Goal: Check status: Check status

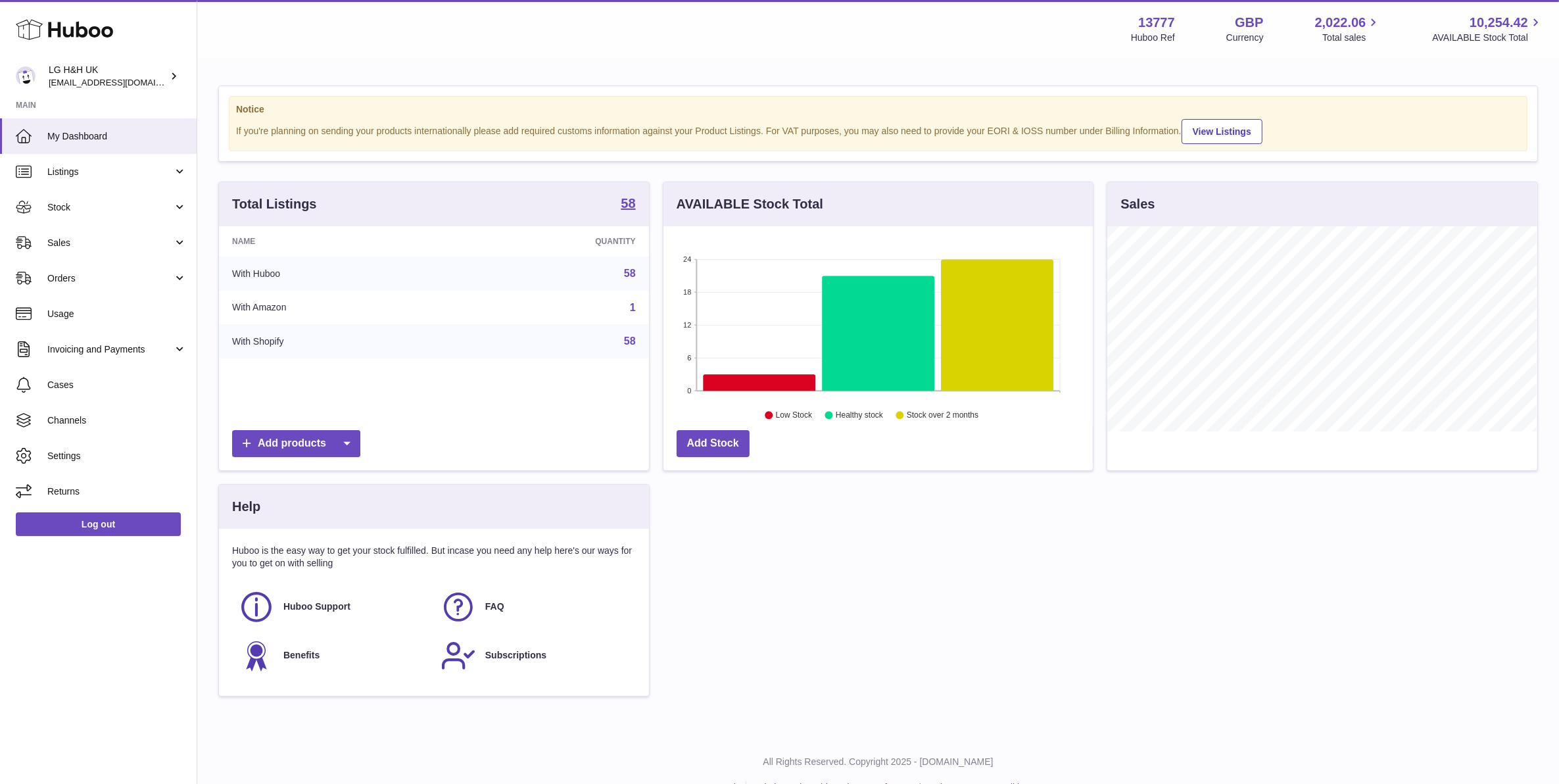
scroll to position [204, 429]
click at [139, 207] on span "Stock" at bounding box center [110, 207] width 125 height 12
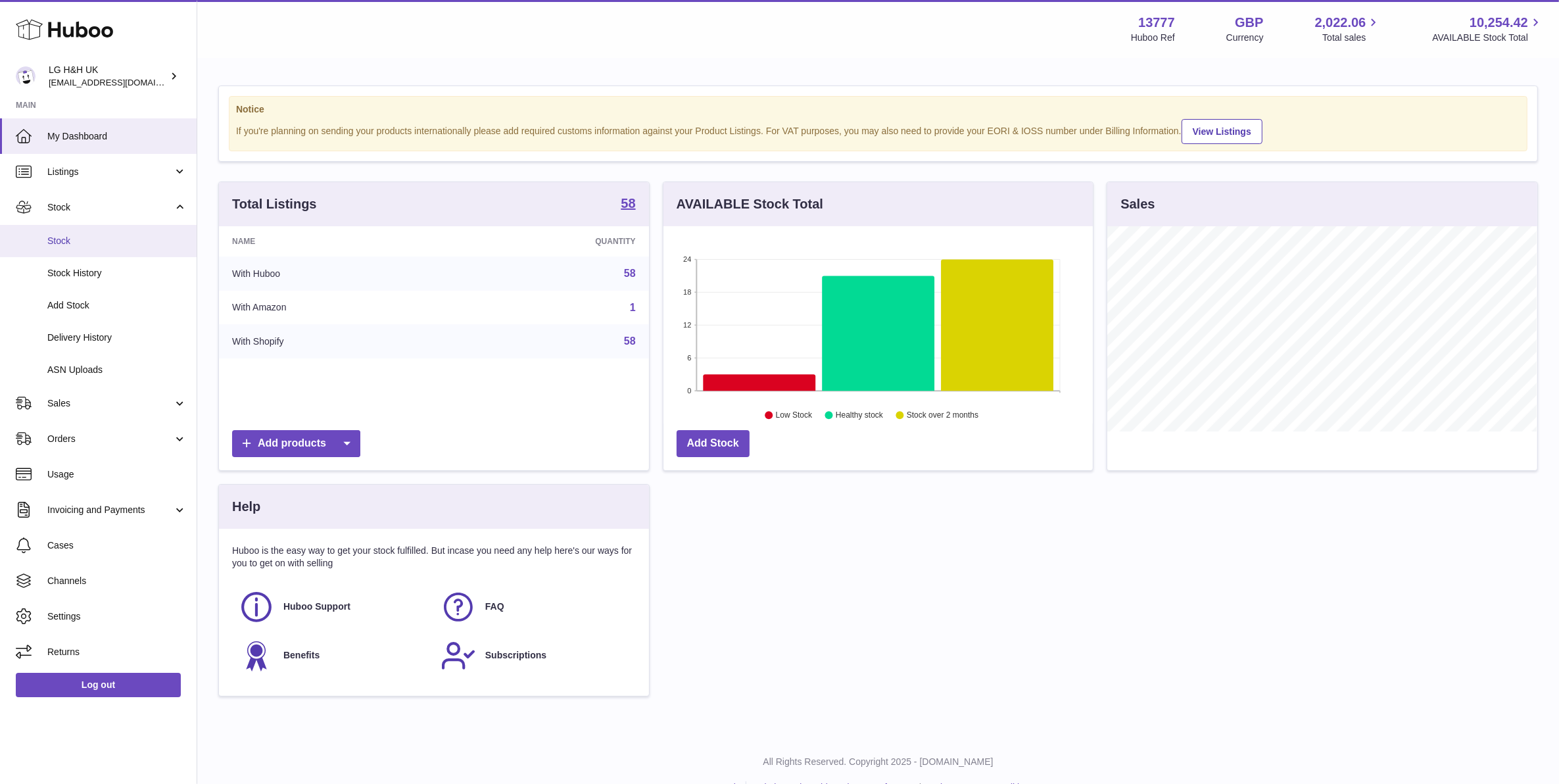
click at [109, 236] on span "Stock" at bounding box center [117, 241] width 139 height 12
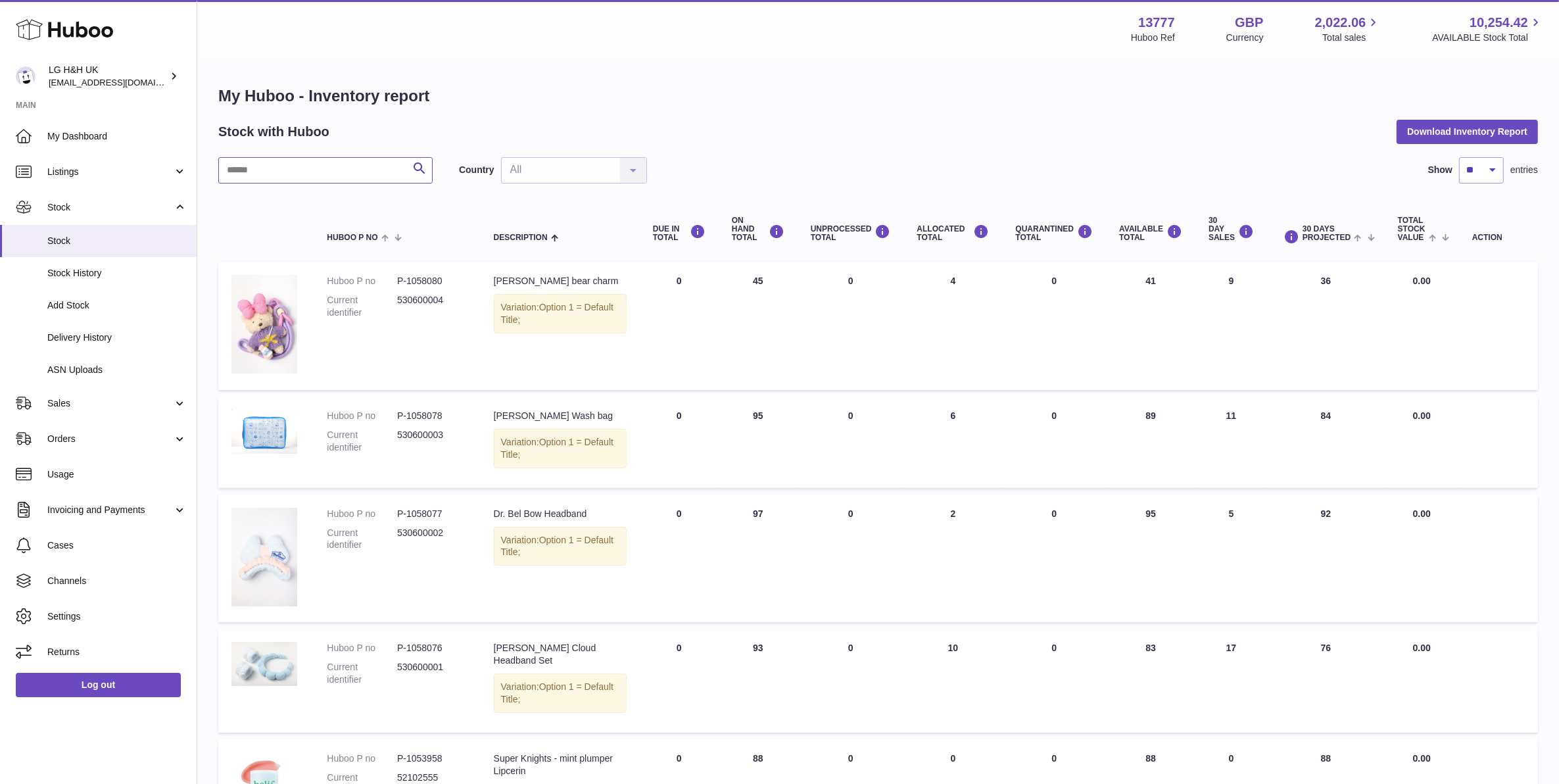
click at [270, 166] on input "text" at bounding box center [325, 170] width 214 height 27
type input "********"
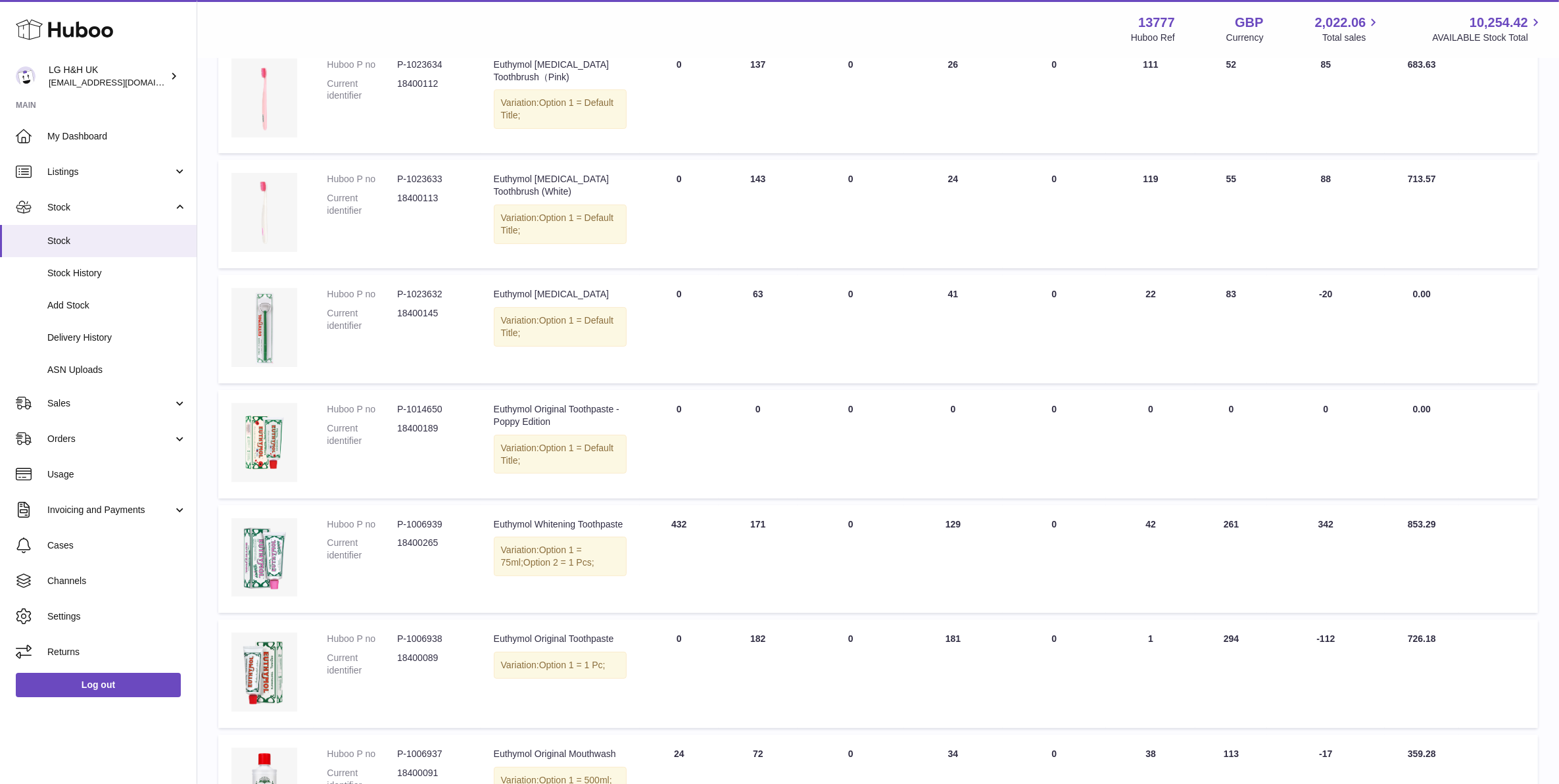
scroll to position [329, 0]
drag, startPoint x: 796, startPoint y: 625, endPoint x: 738, endPoint y: 626, distance: 58.0
click at [738, 626] on tr "Huboo P no P-1006938 Current identifier 18400089 Description Euthymol Original …" at bounding box center [878, 671] width 1319 height 109
click at [100, 281] on link "Stock History" at bounding box center [98, 273] width 197 height 32
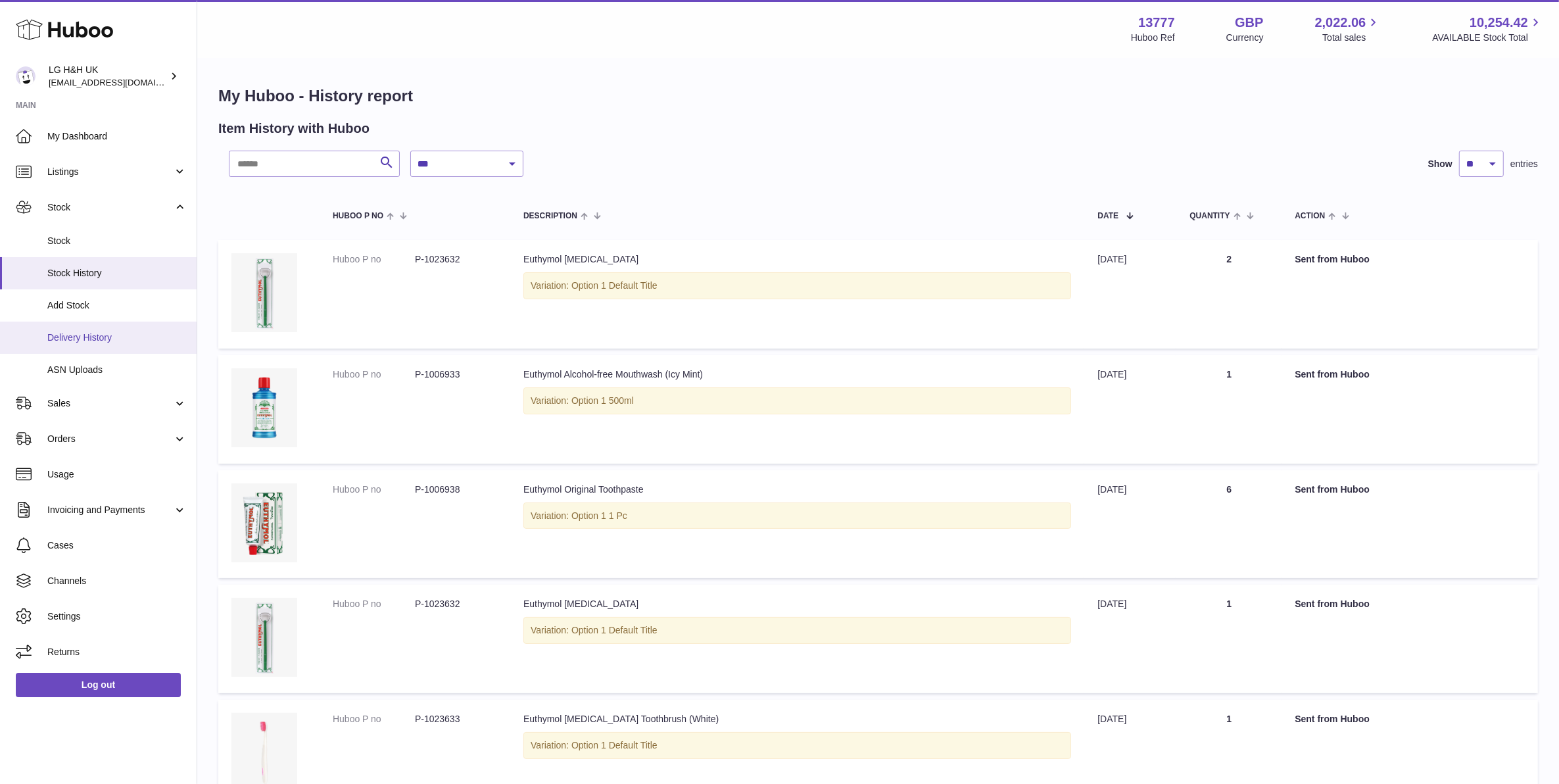
click at [150, 342] on span "Delivery History" at bounding box center [117, 337] width 139 height 12
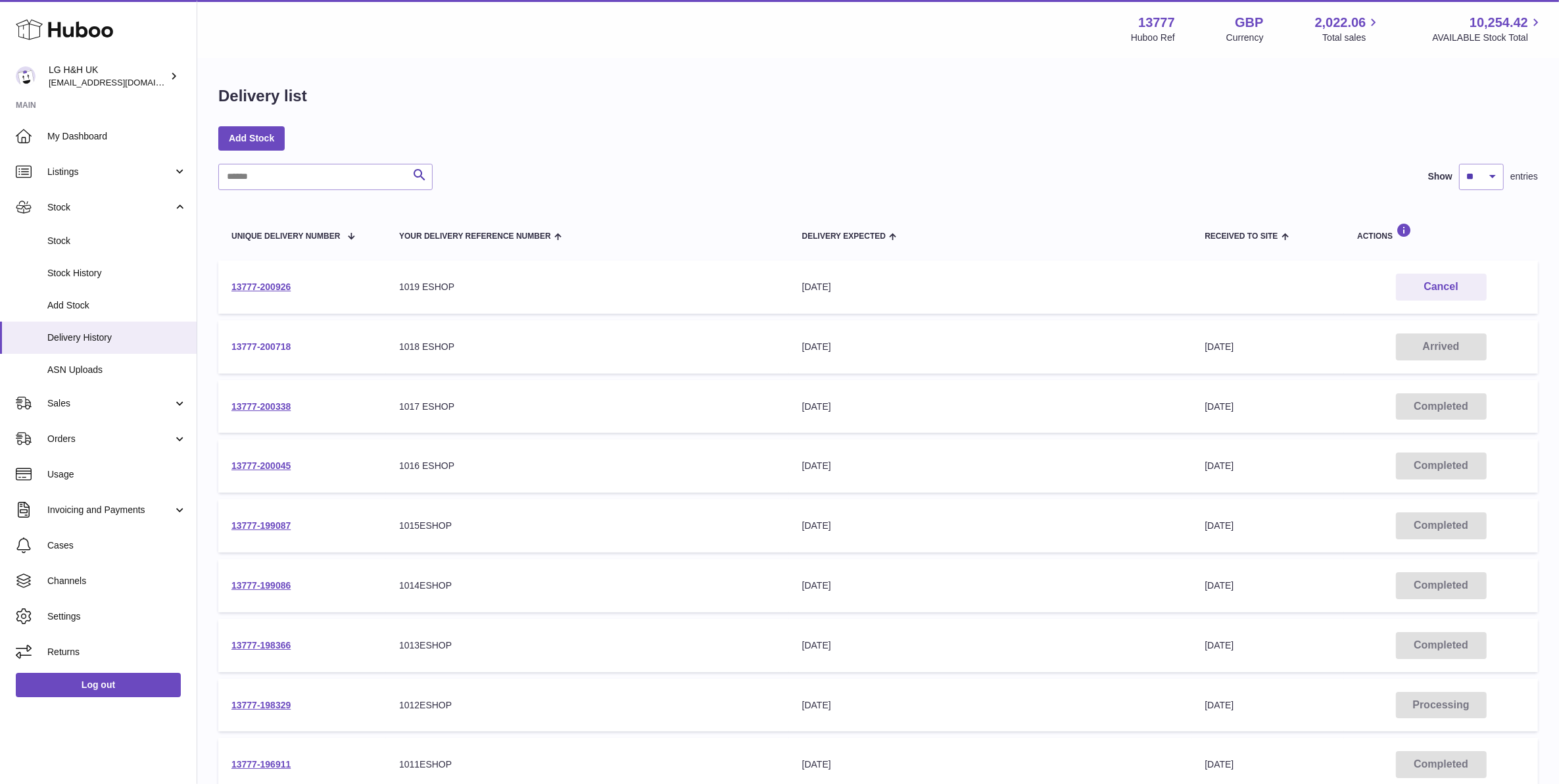
click at [280, 341] on link "13777-200718" at bounding box center [261, 346] width 59 height 11
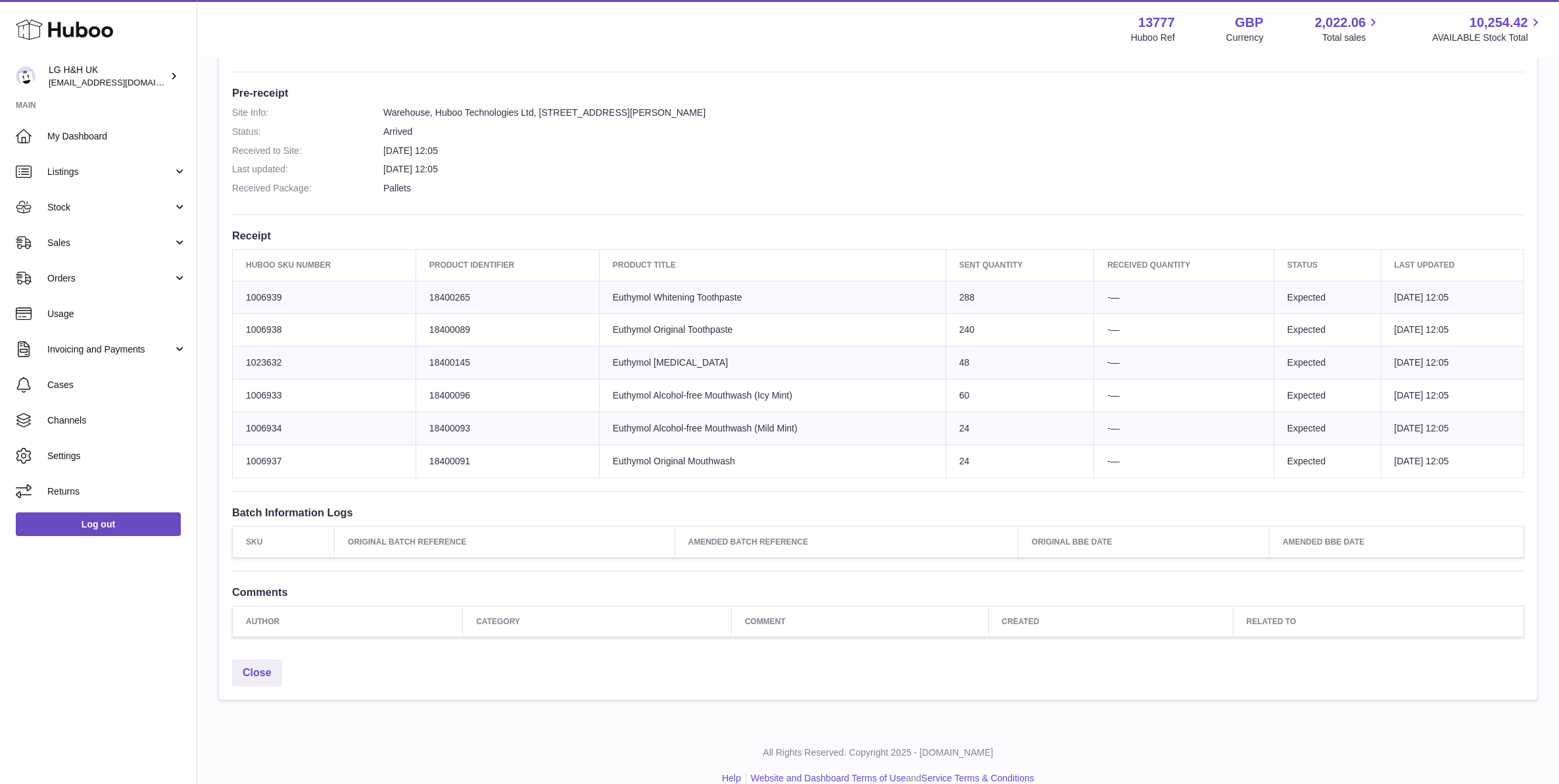
scroll to position [329, 0]
drag, startPoint x: 687, startPoint y: 332, endPoint x: 665, endPoint y: 329, distance: 22.2
click at [665, 329] on td "Product title Euthymol Original Toothpaste" at bounding box center [772, 329] width 347 height 33
click at [665, 330] on td "Product title Euthymol Original Toothpaste" at bounding box center [772, 329] width 347 height 33
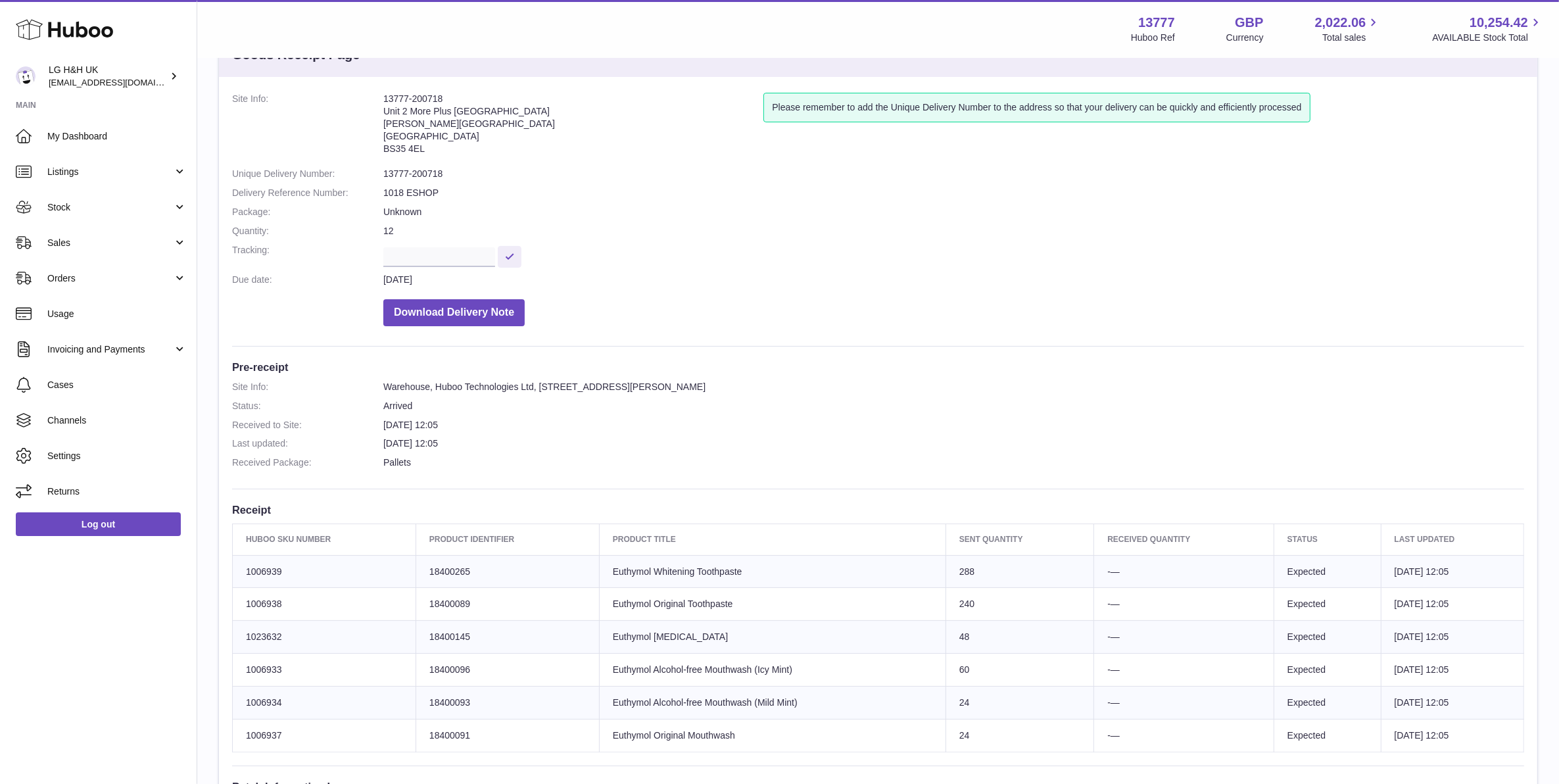
scroll to position [82, 0]
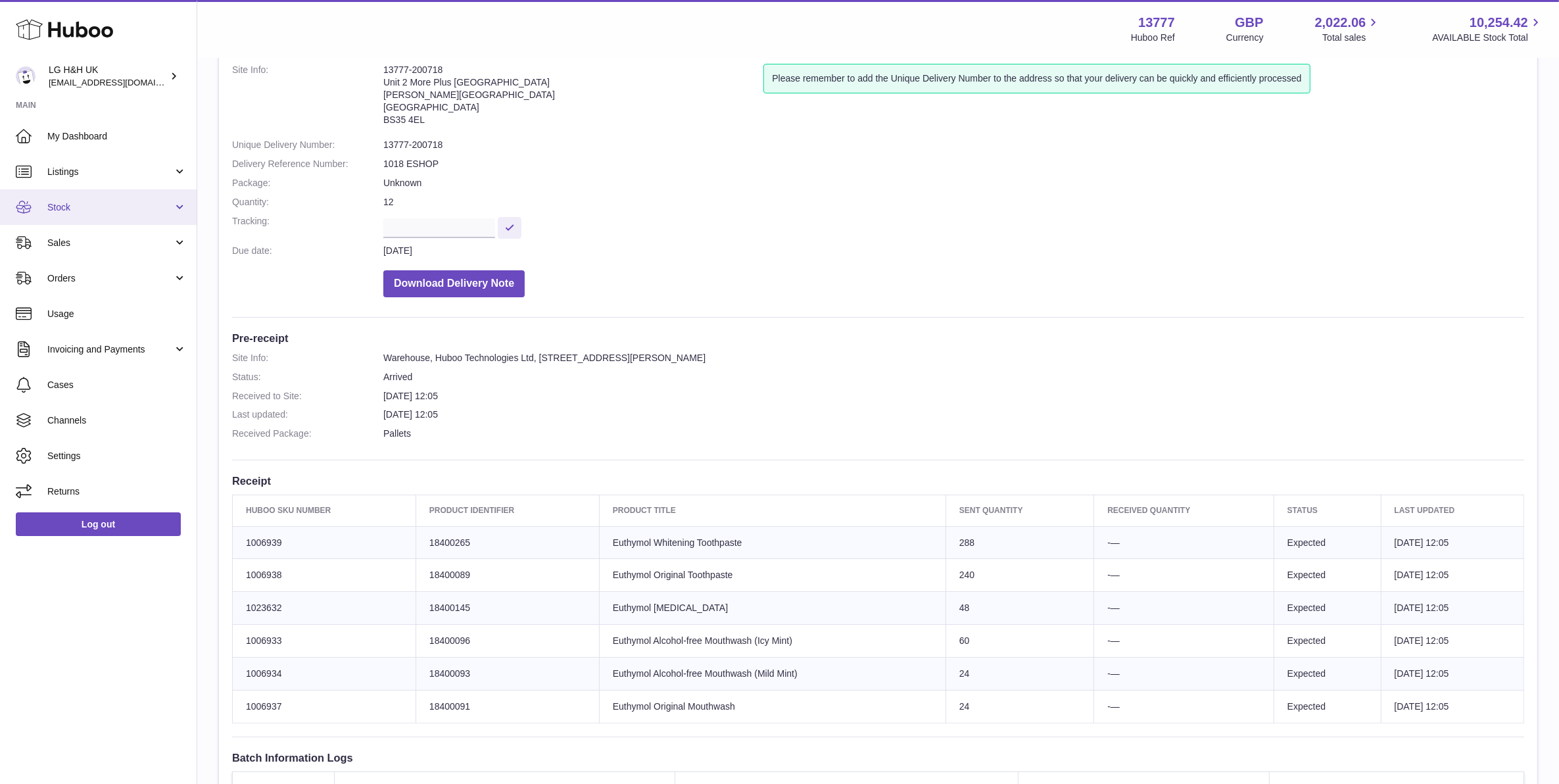
click at [93, 209] on span "Stock" at bounding box center [110, 207] width 125 height 12
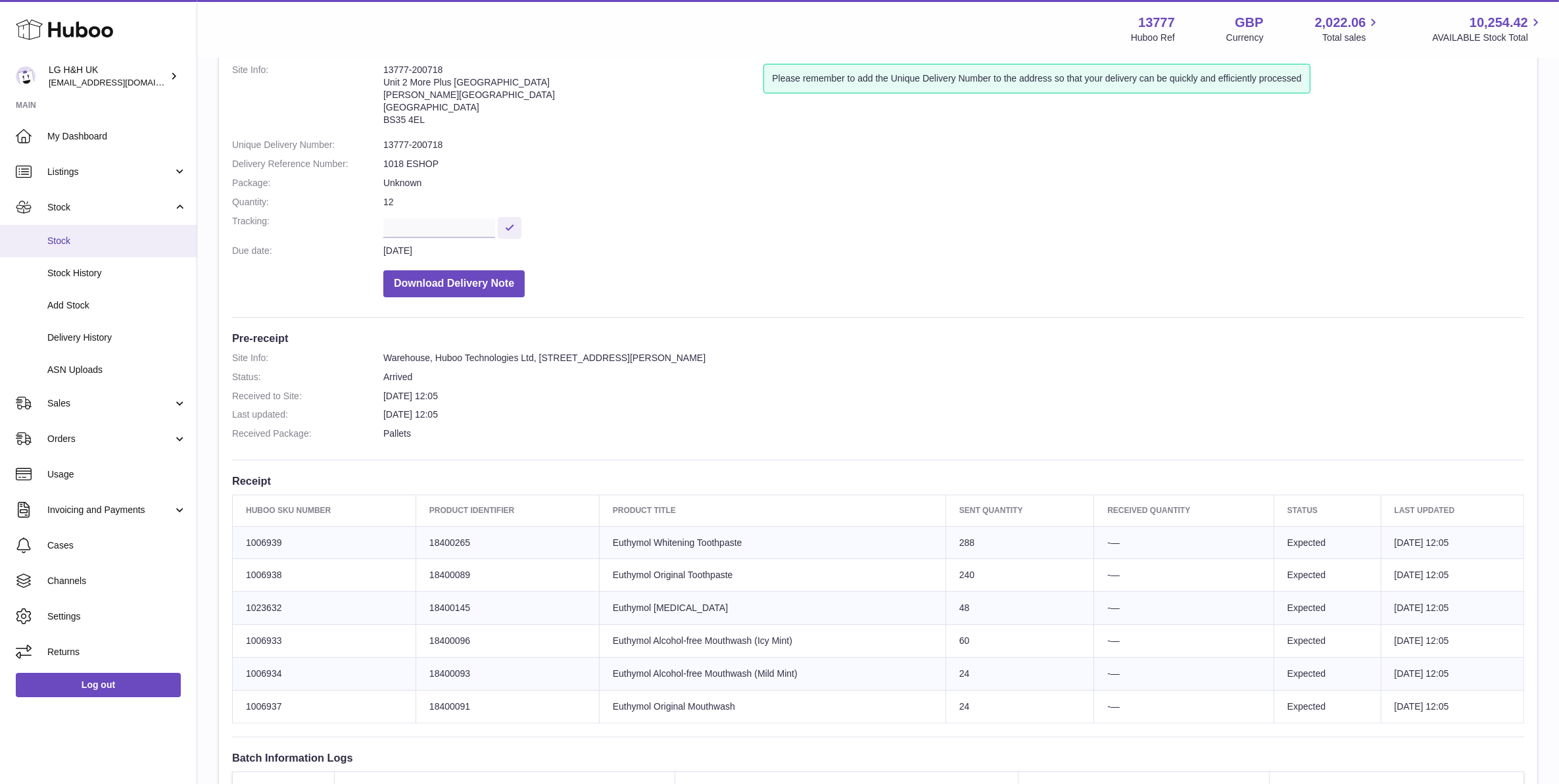
click at [93, 245] on span "Stock" at bounding box center [117, 241] width 139 height 12
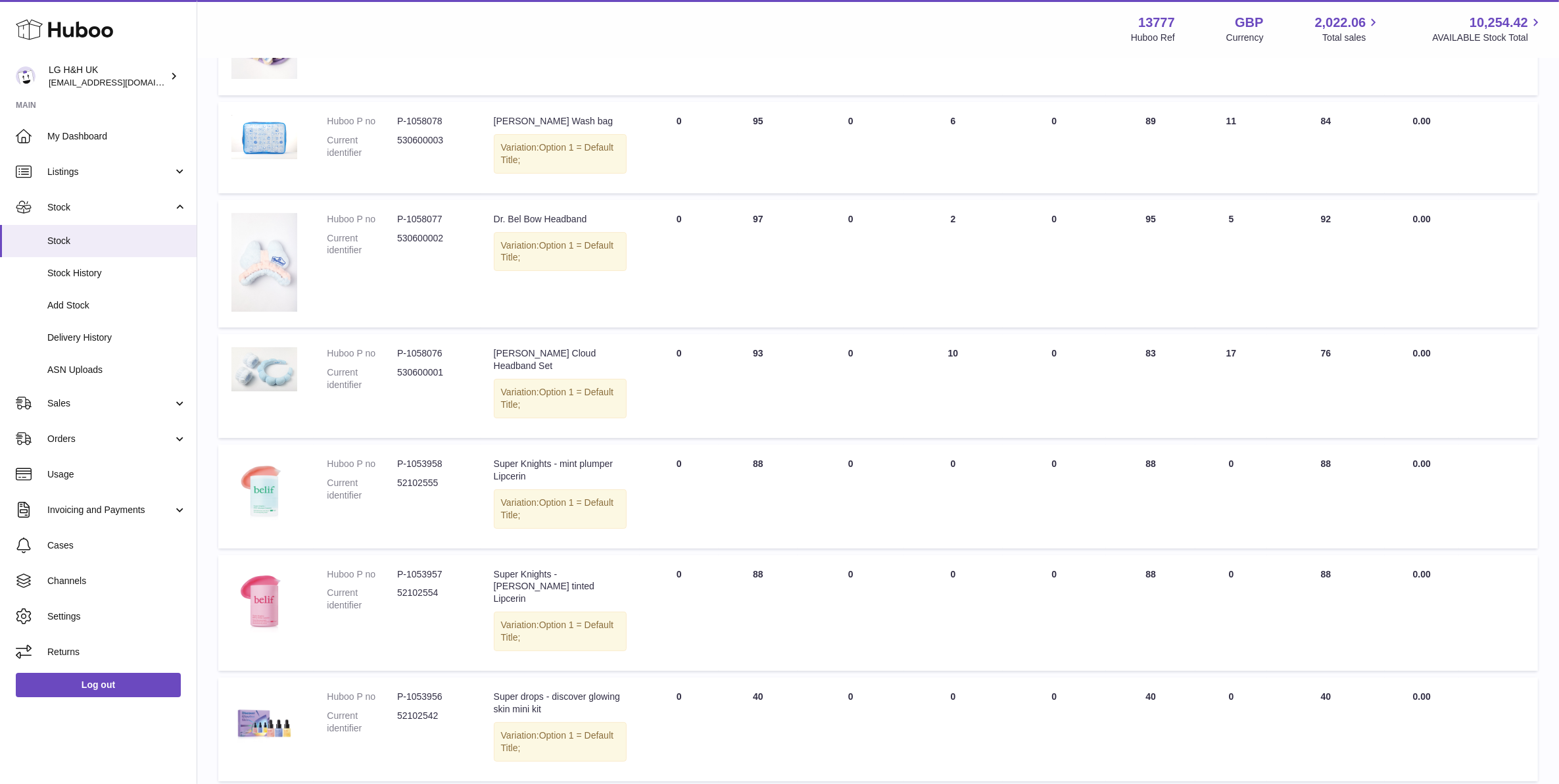
scroll to position [139, 0]
